Goal: Check status: Check status

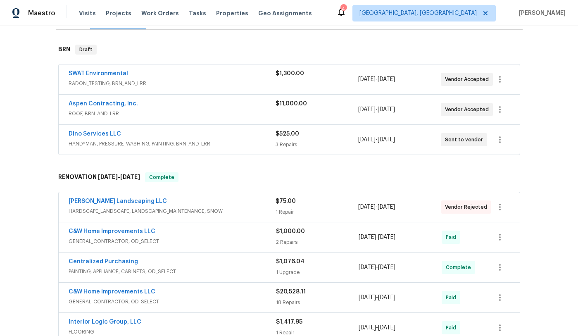
scroll to position [68, 0]
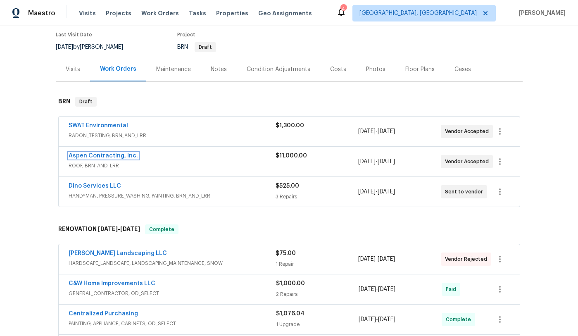
click at [97, 156] on link "Aspen Contracting, Inc." at bounding box center [103, 156] width 69 height 6
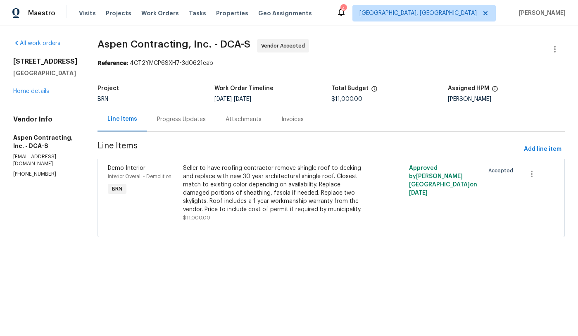
click at [199, 119] on div "Progress Updates" at bounding box center [181, 119] width 49 height 8
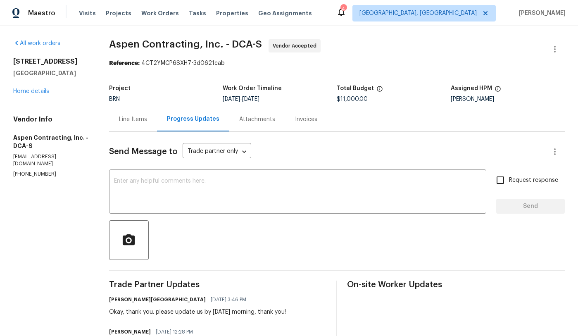
scroll to position [0, 0]
click at [36, 92] on link "Home details" at bounding box center [31, 91] width 36 height 6
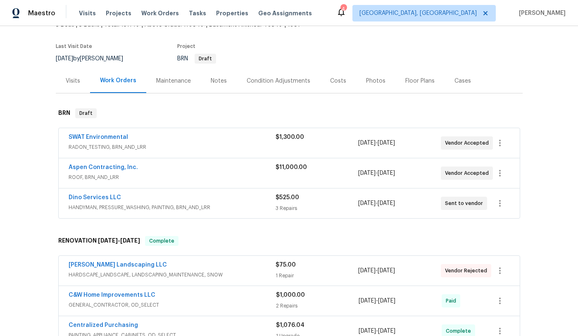
scroll to position [56, 0]
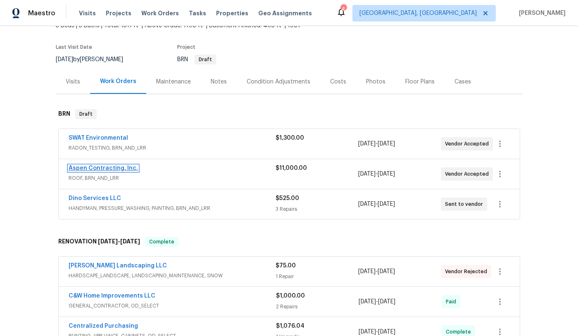
click at [117, 168] on link "Aspen Contracting, Inc." at bounding box center [103, 168] width 69 height 6
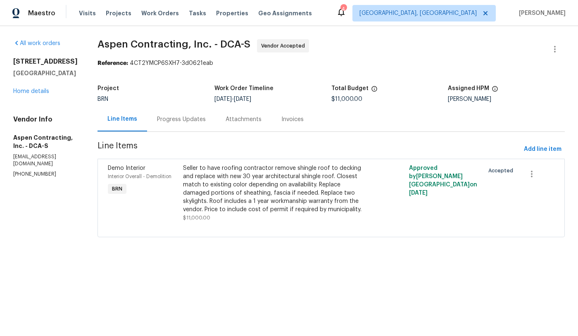
click at [187, 122] on div "Progress Updates" at bounding box center [181, 119] width 49 height 8
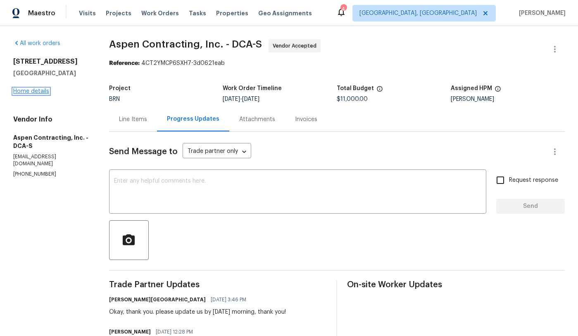
click at [44, 92] on link "Home details" at bounding box center [31, 91] width 36 height 6
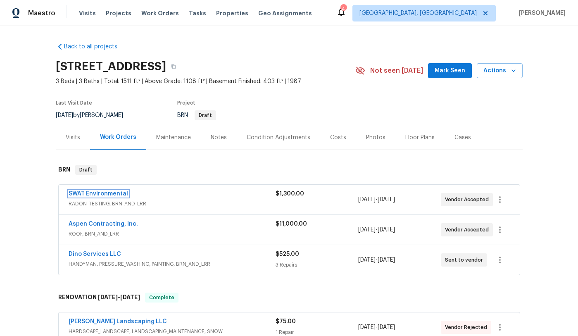
click at [120, 195] on link "SWAT Environmental" at bounding box center [98, 194] width 59 height 6
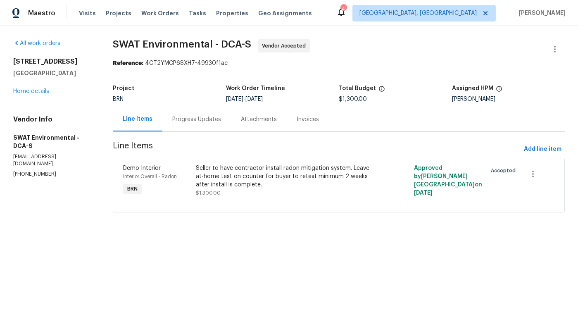
click at [193, 122] on div "Progress Updates" at bounding box center [196, 119] width 49 height 8
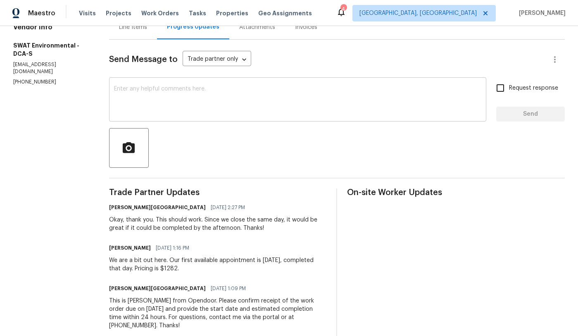
scroll to position [101, 0]
